Goal: Task Accomplishment & Management: Use online tool/utility

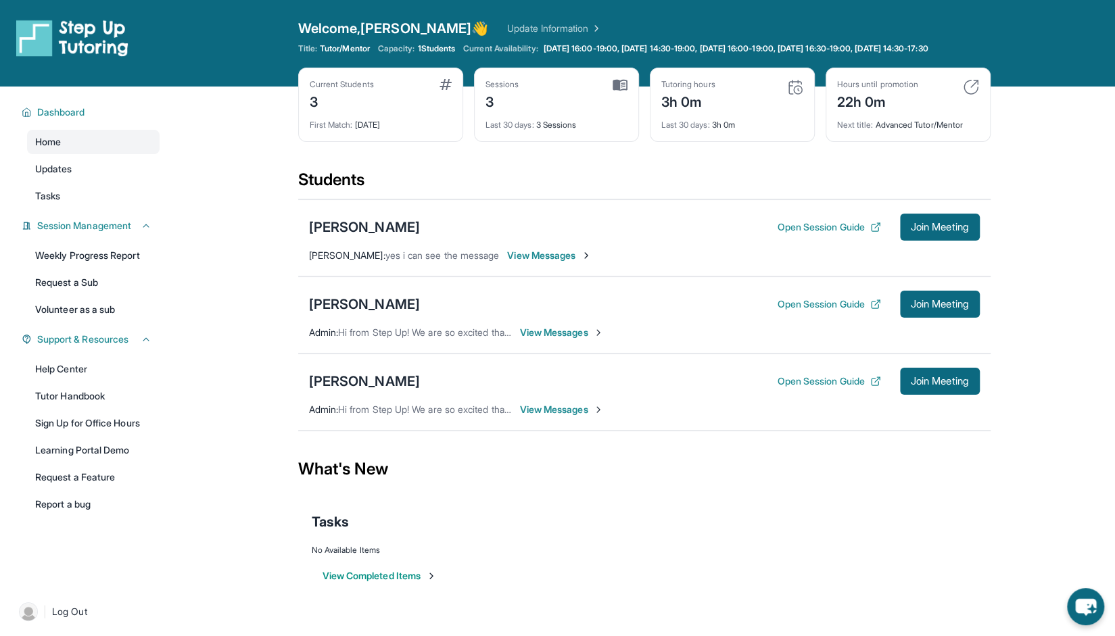
click at [1062, 263] on main "Current Students 3 First Match : 9 days ago Sessions 3 Last 30 days : 3 Session…" at bounding box center [644, 351] width 942 height 529
click at [943, 308] on span "Join Meeting" at bounding box center [940, 304] width 58 height 8
click at [825, 311] on button "Open Session Guide" at bounding box center [828, 304] width 103 height 14
click at [794, 318] on div "Open Session Guide Join Meeting" at bounding box center [878, 304] width 202 height 27
click at [796, 311] on button "Open Session Guide" at bounding box center [828, 304] width 103 height 14
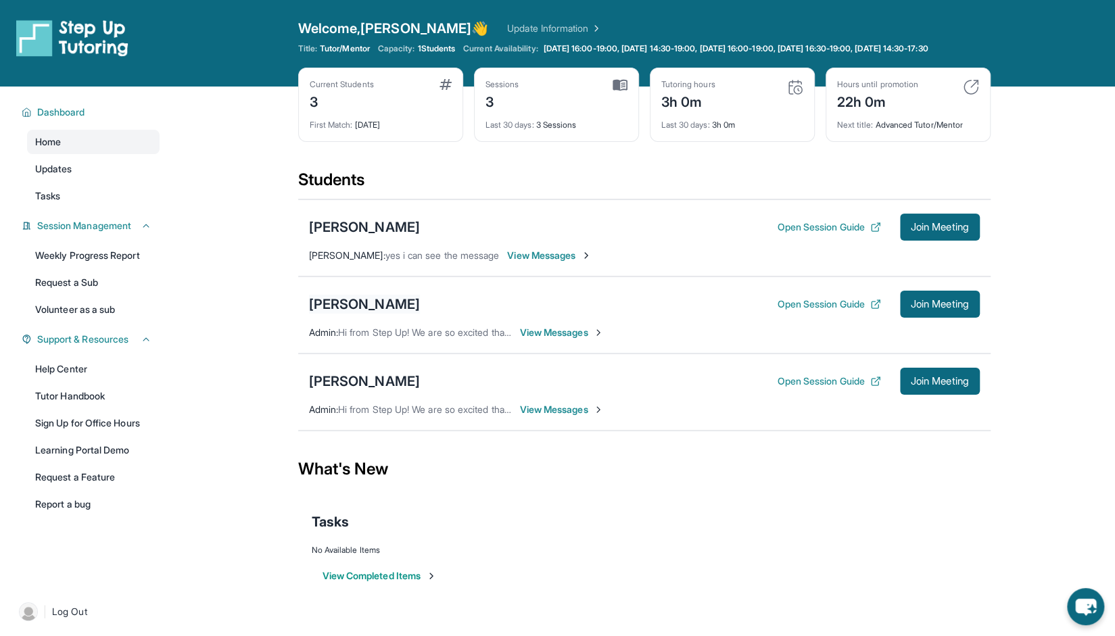
click at [331, 314] on div "[PERSON_NAME]" at bounding box center [364, 304] width 111 height 19
